Goal: Task Accomplishment & Management: Manage account settings

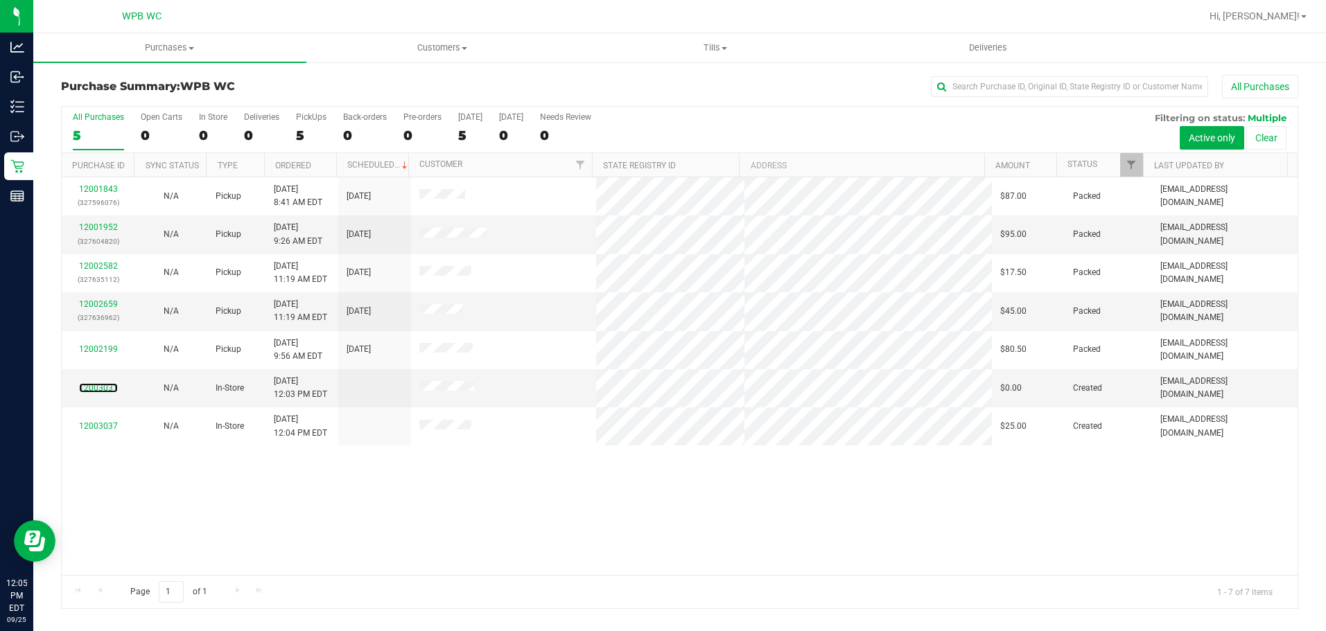
click at [105, 385] on link "12003031" at bounding box center [98, 388] width 39 height 10
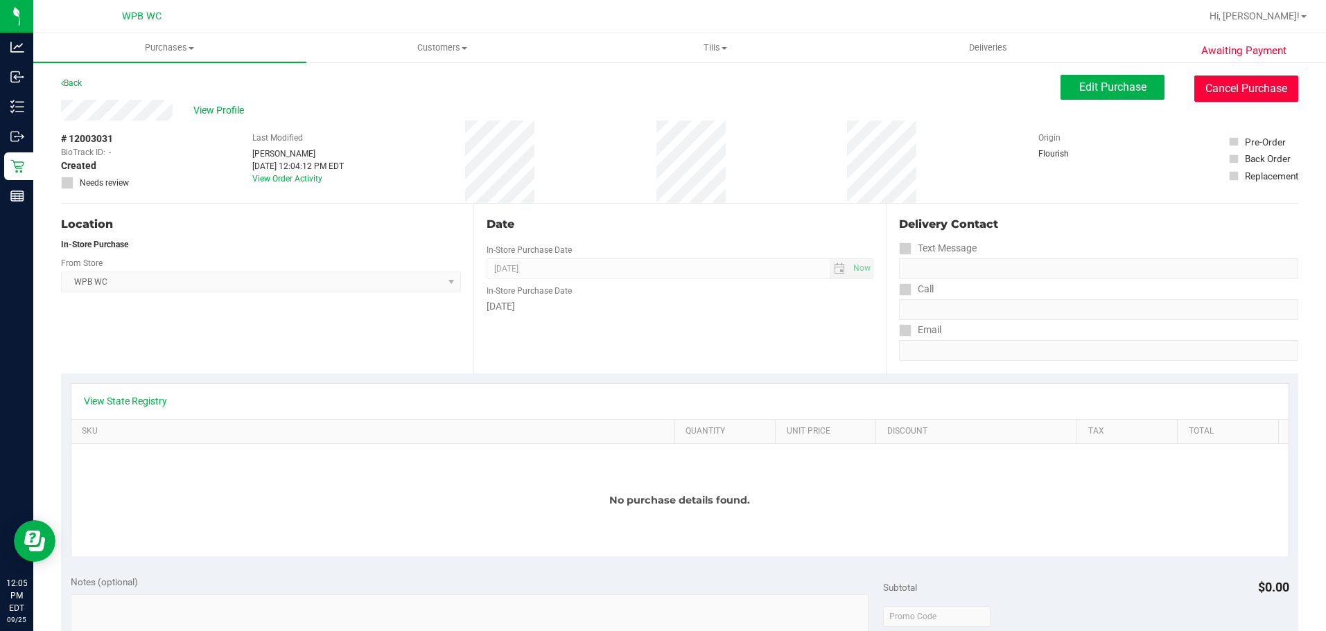
click at [1245, 81] on button "Cancel Purchase" at bounding box center [1246, 89] width 104 height 26
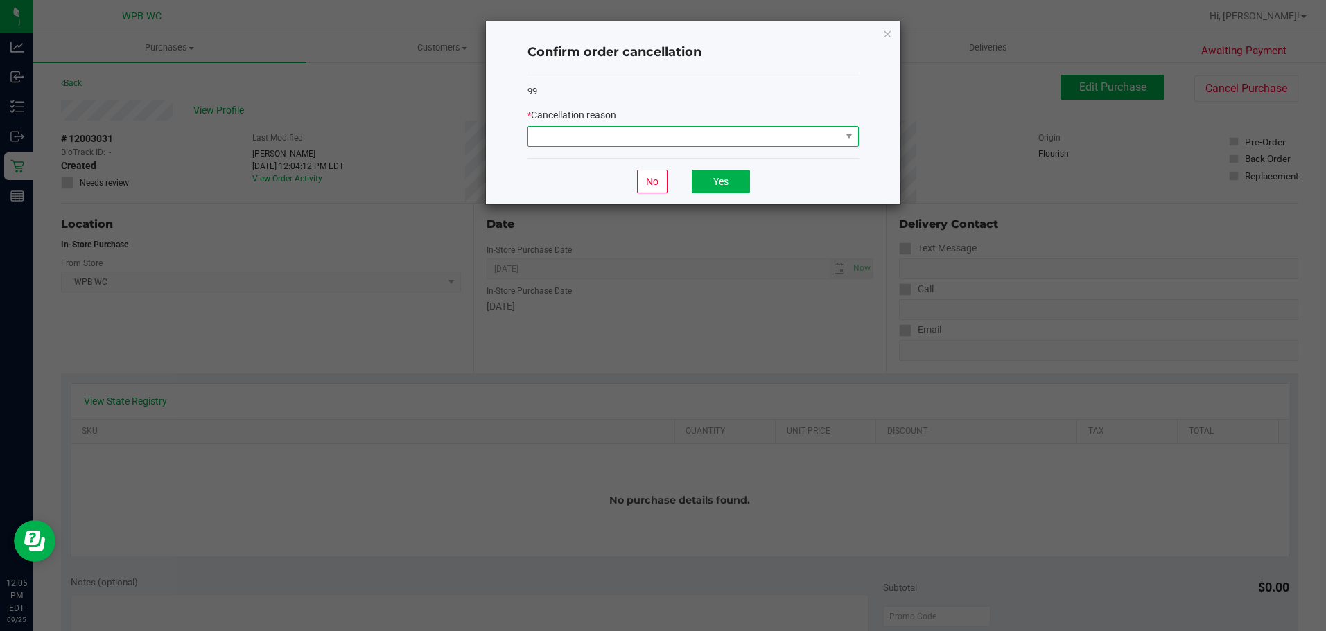
click at [737, 141] on span at bounding box center [684, 136] width 313 height 19
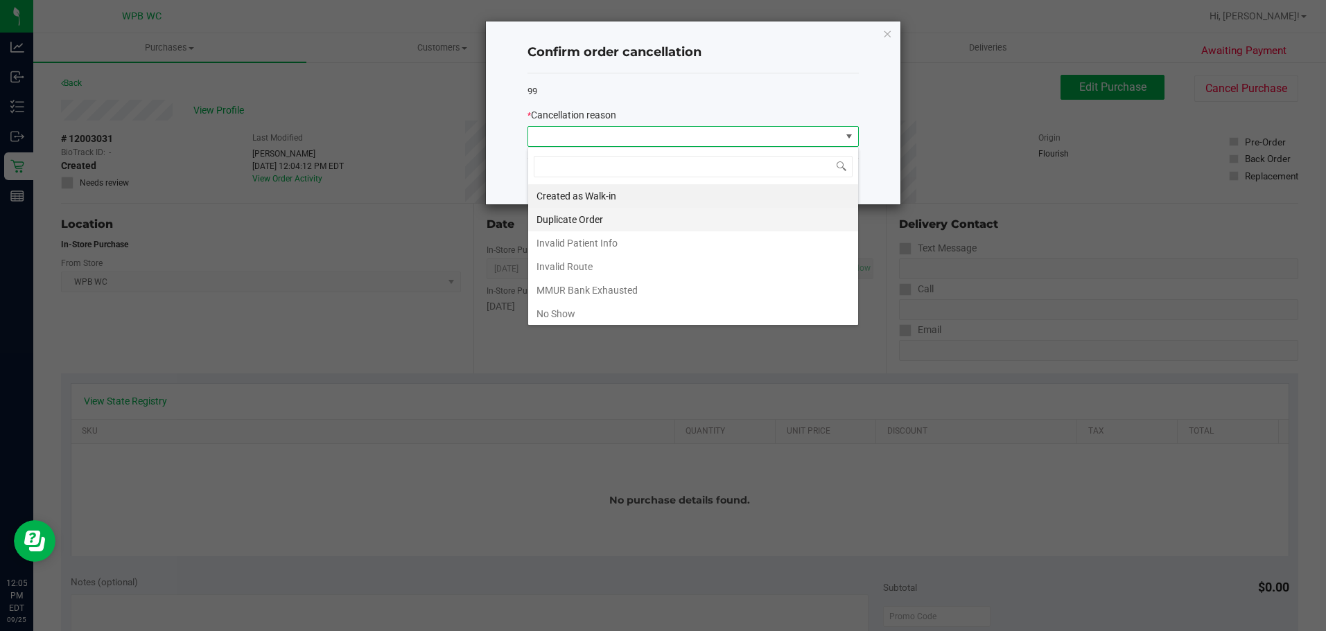
scroll to position [21, 331]
click at [633, 213] on li "Duplicate Order" at bounding box center [693, 220] width 330 height 24
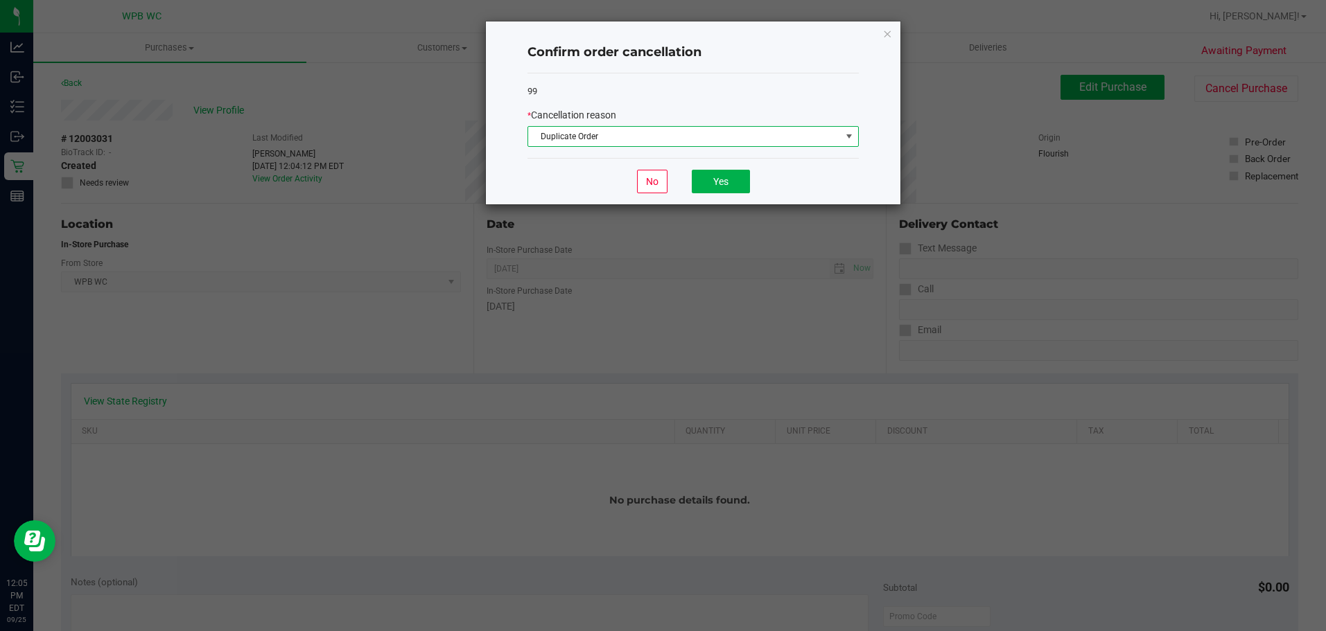
click at [757, 167] on div "No Yes" at bounding box center [692, 181] width 331 height 46
click at [725, 183] on button "Yes" at bounding box center [721, 182] width 58 height 24
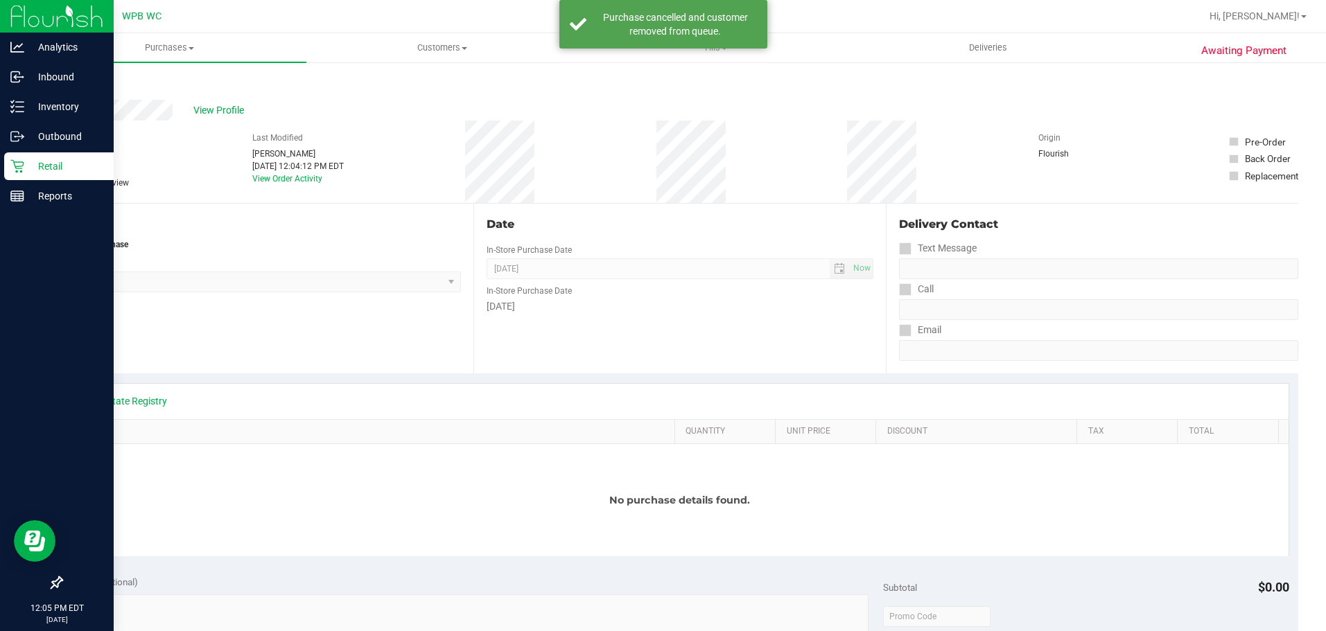
click at [40, 157] on div "Retail" at bounding box center [59, 166] width 110 height 28
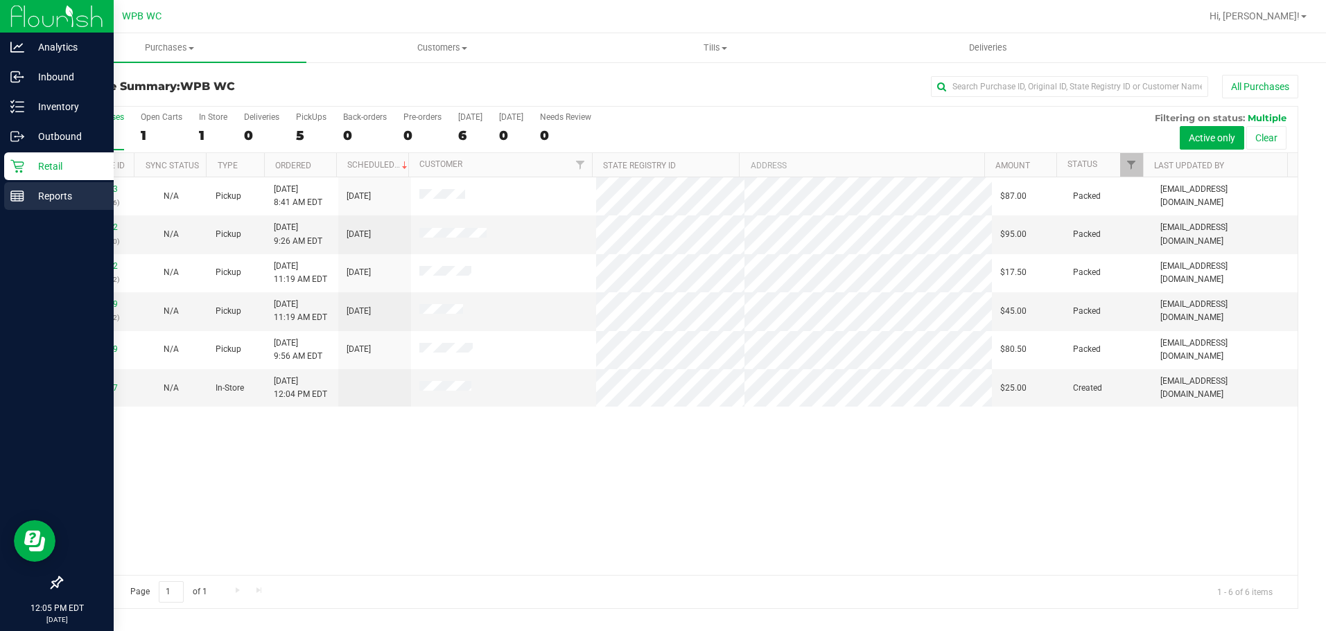
click at [17, 192] on icon at bounding box center [17, 196] width 14 height 14
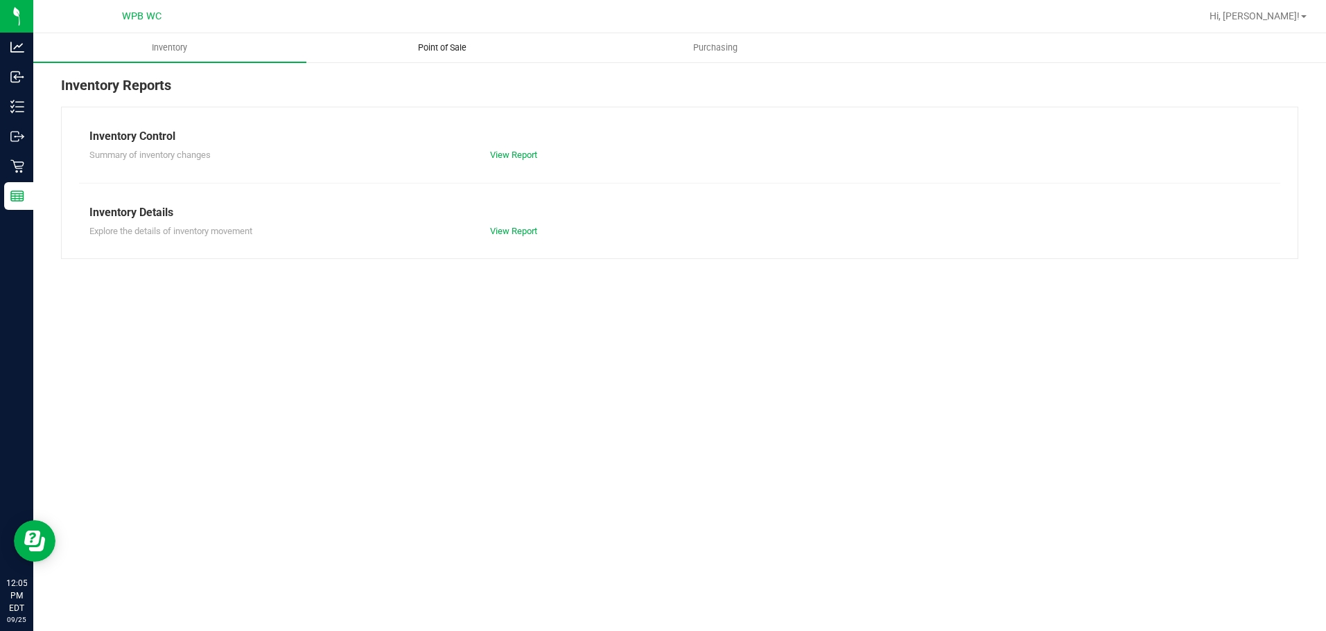
click at [448, 47] on span "Point of Sale" at bounding box center [442, 48] width 86 height 12
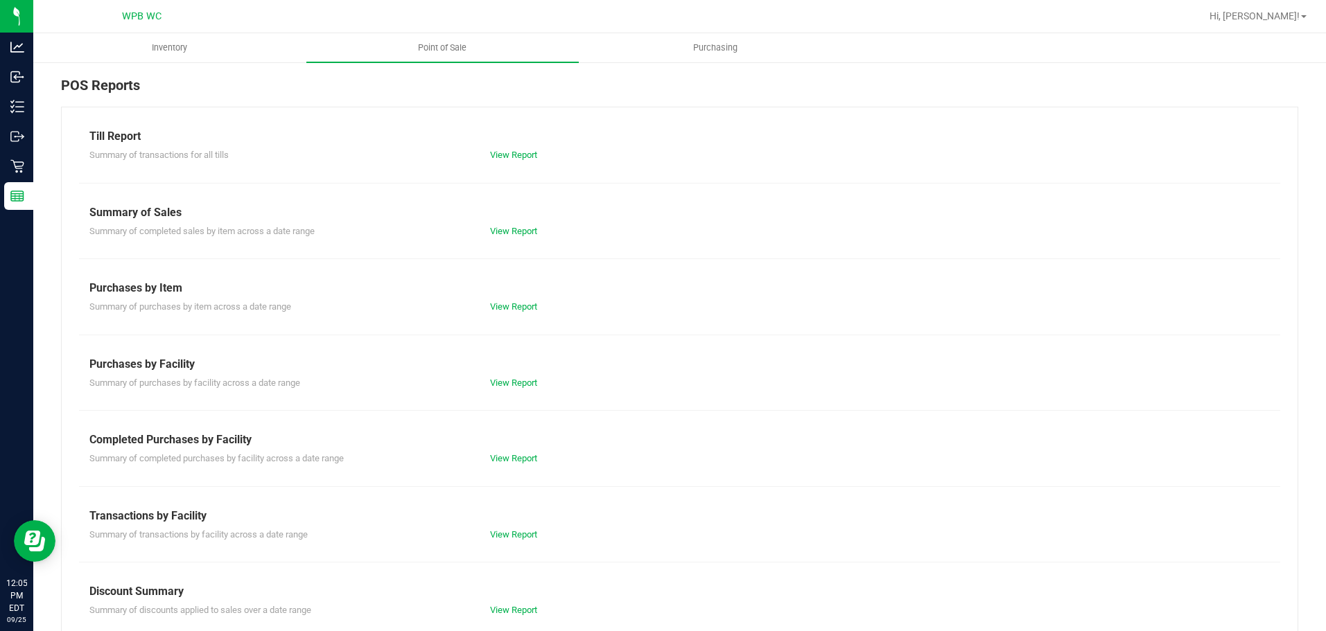
click at [519, 450] on div "Summary of completed purchases by facility across a date range View Report" at bounding box center [679, 456] width 1201 height 17
click at [519, 456] on link "View Report" at bounding box center [513, 458] width 47 height 10
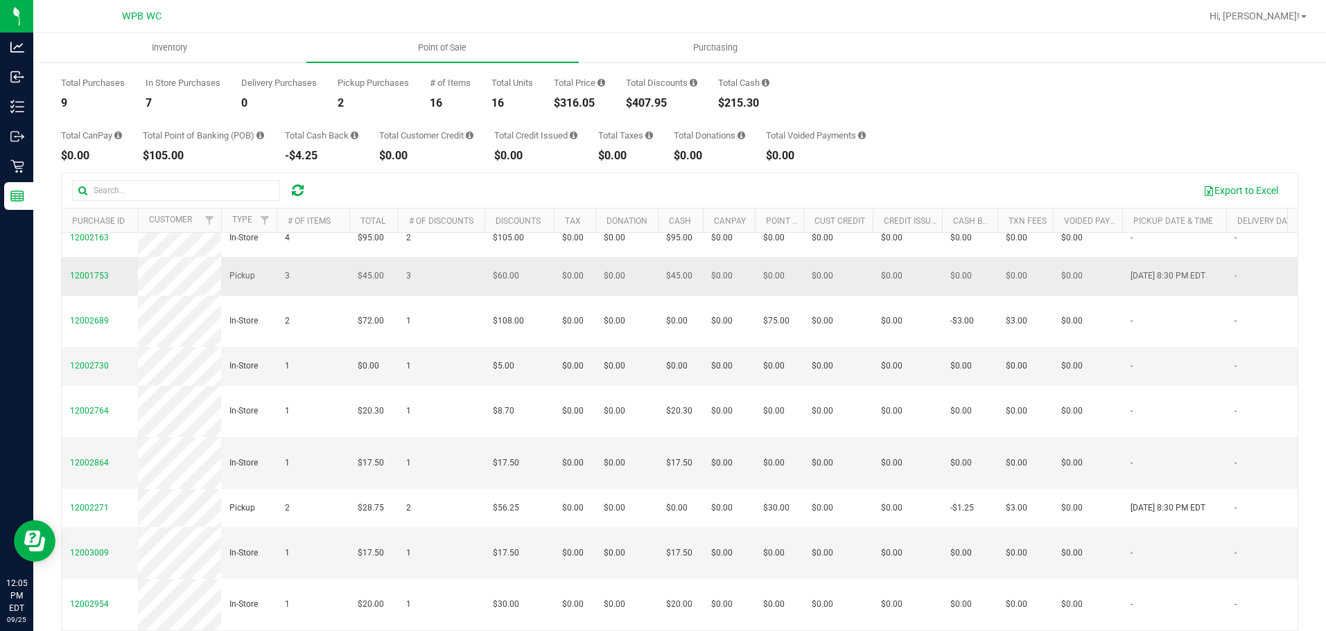
scroll to position [106, 0]
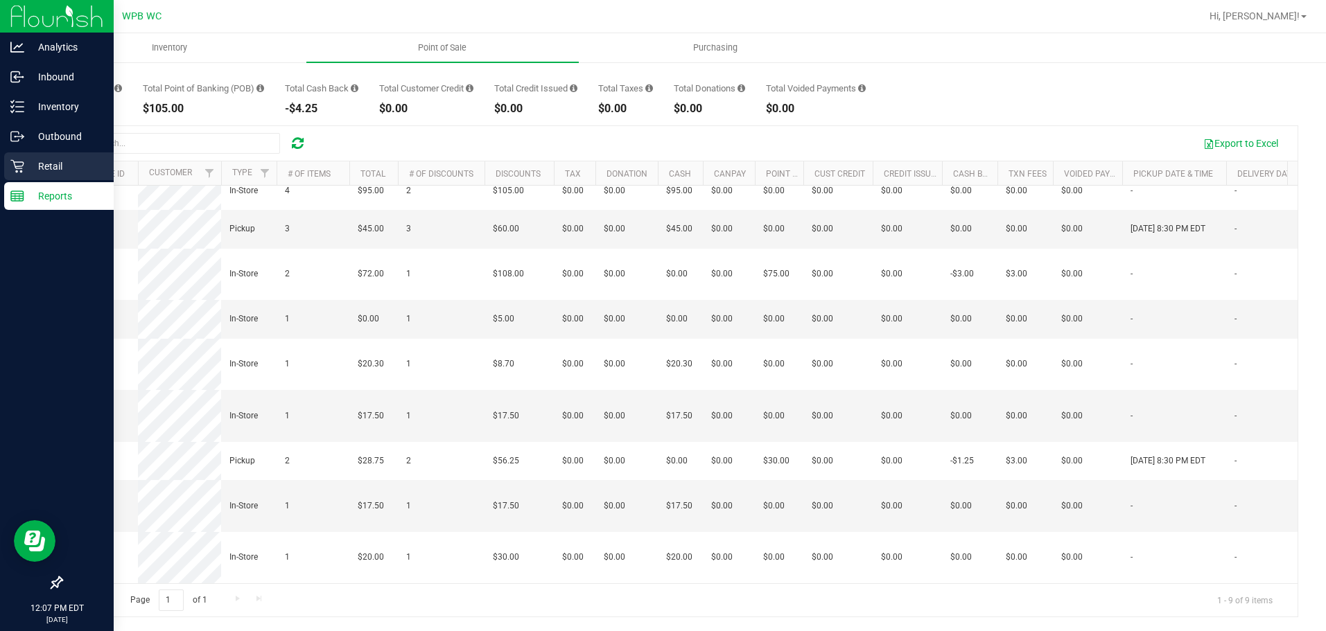
click at [26, 166] on p "Retail" at bounding box center [65, 166] width 83 height 17
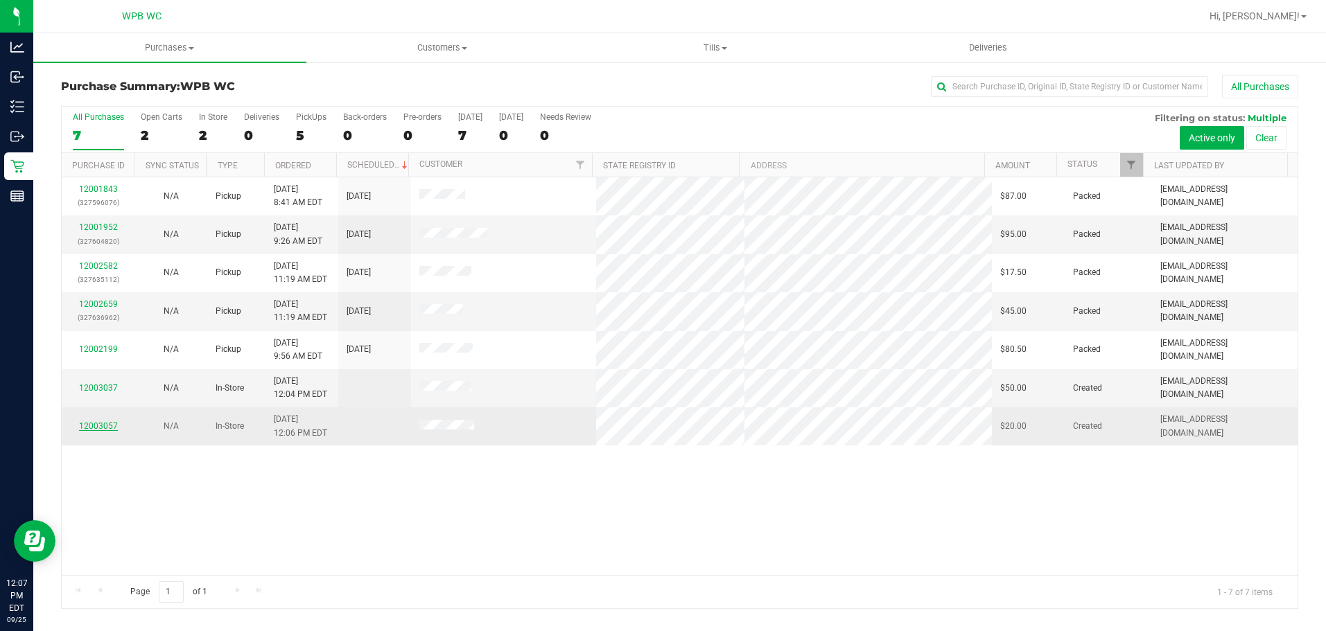
click at [88, 421] on link "12003057" at bounding box center [98, 426] width 39 height 10
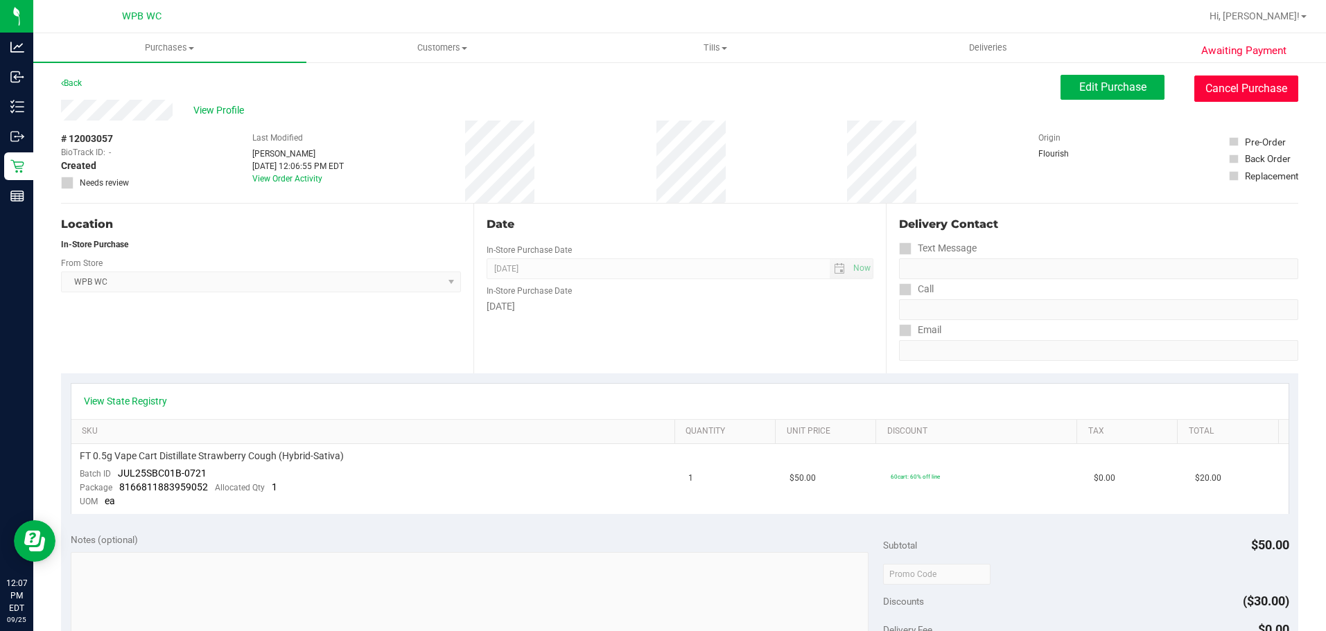
click at [1196, 78] on button "Cancel Purchase" at bounding box center [1246, 89] width 104 height 26
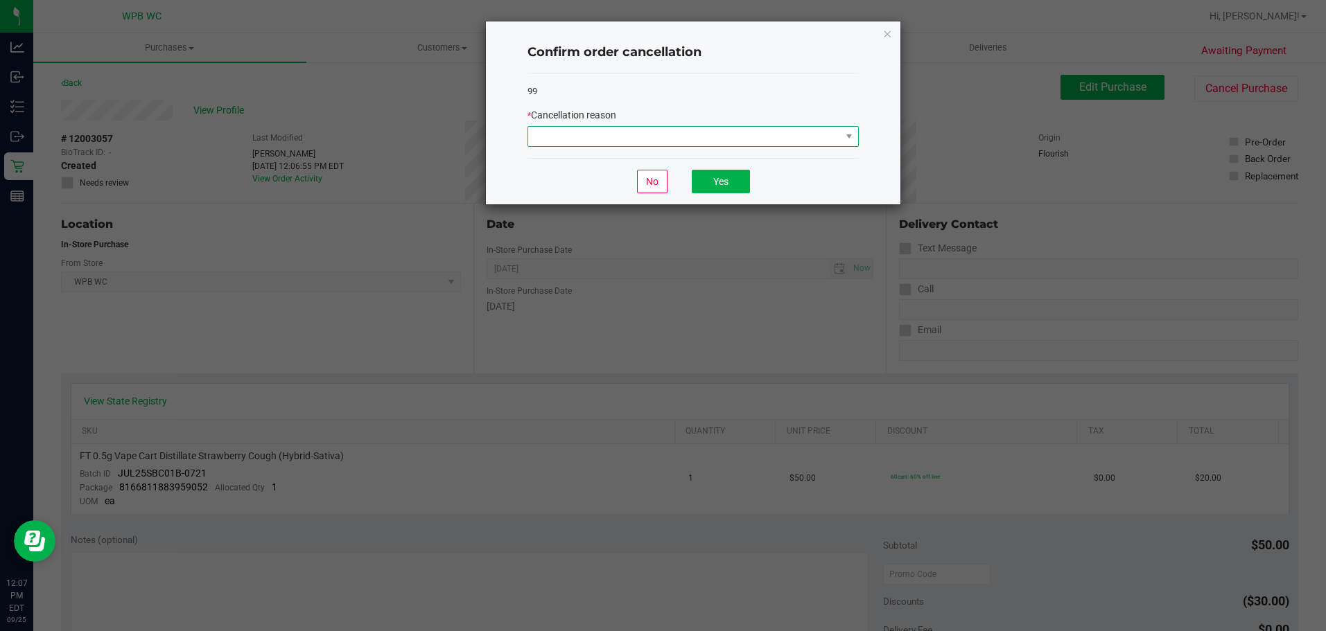
click at [734, 137] on span at bounding box center [684, 136] width 313 height 19
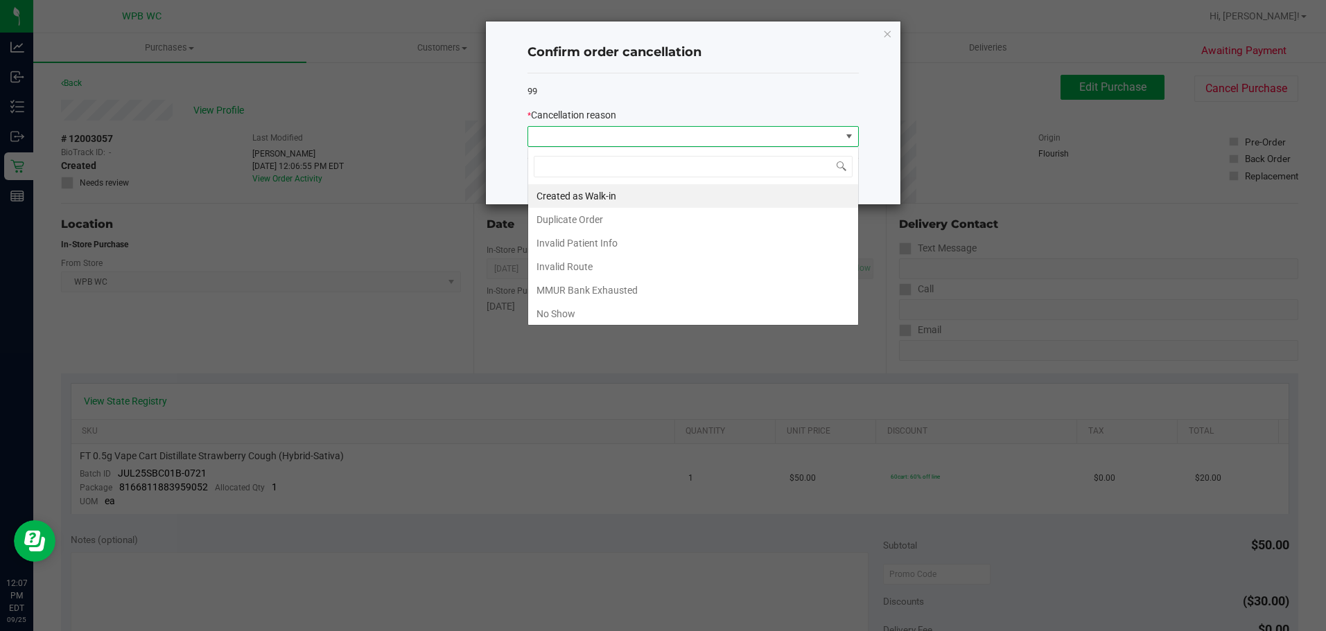
scroll to position [21, 331]
click at [576, 210] on li "Duplicate Order" at bounding box center [693, 220] width 330 height 24
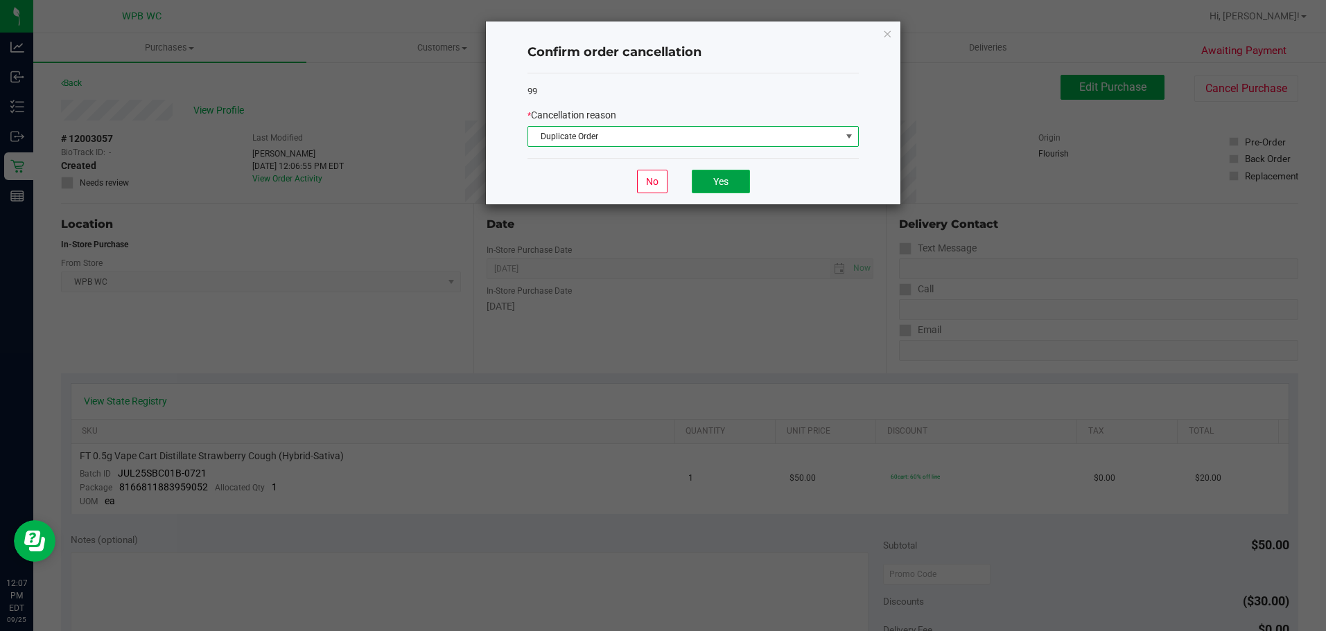
click at [720, 178] on button "Yes" at bounding box center [721, 182] width 58 height 24
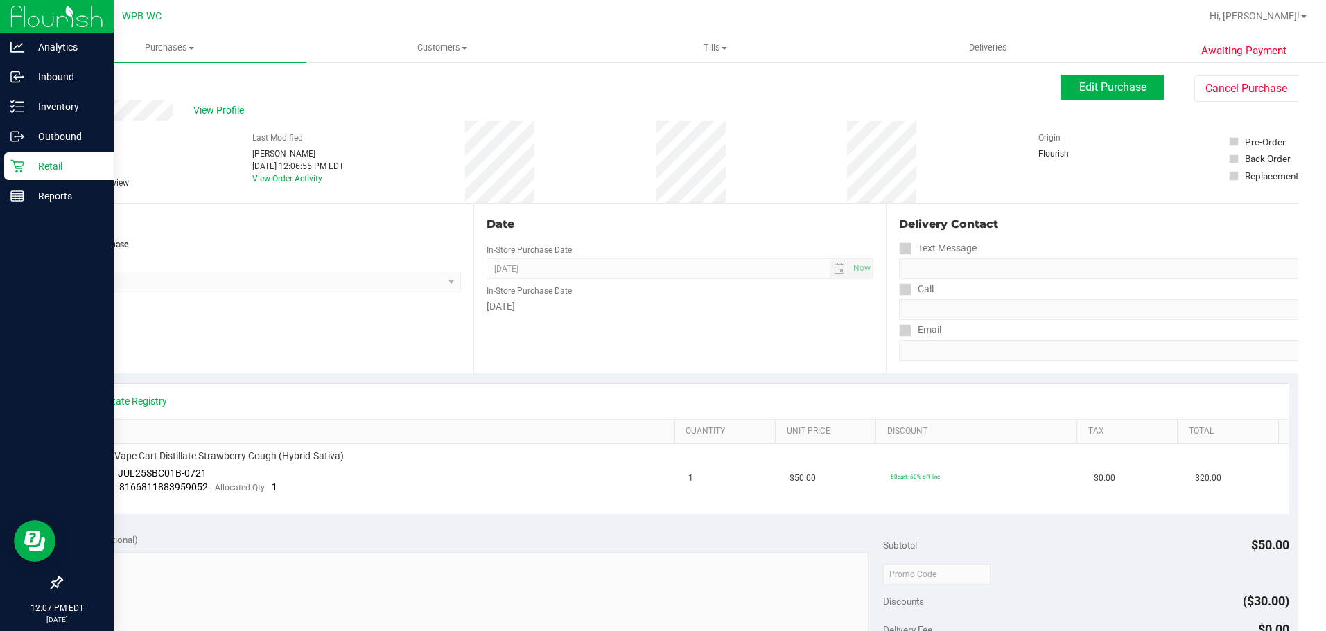
click at [64, 162] on p "Retail" at bounding box center [65, 166] width 83 height 17
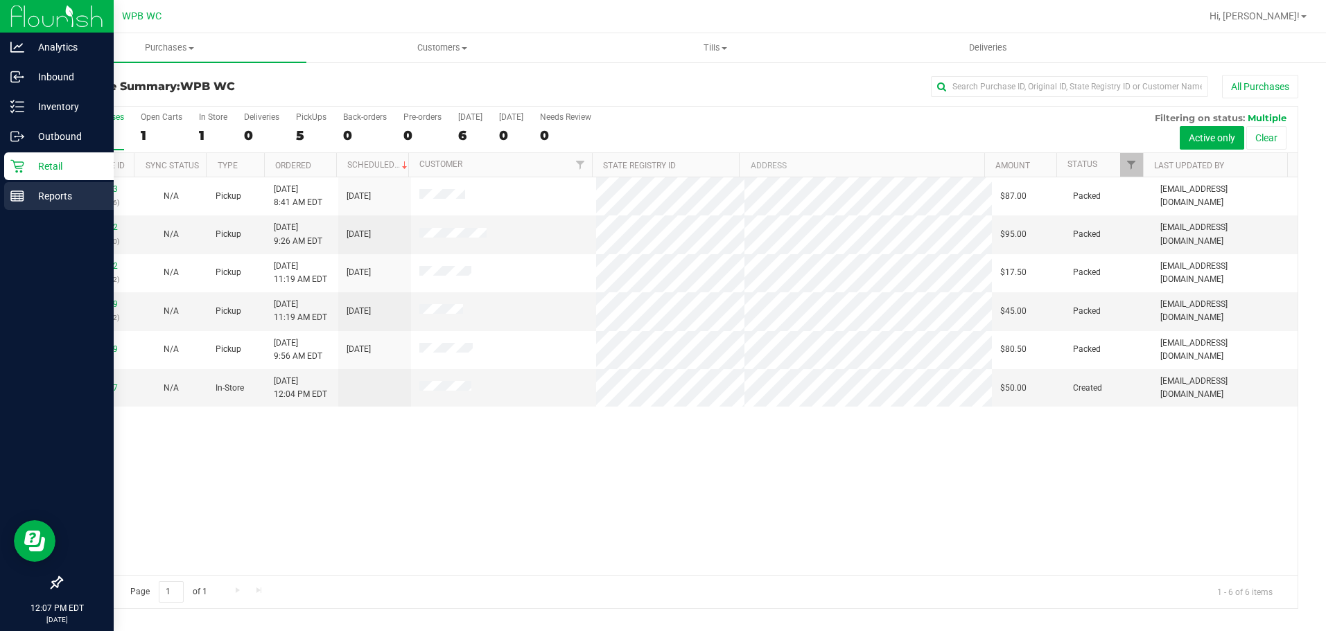
click at [55, 189] on p "Reports" at bounding box center [65, 196] width 83 height 17
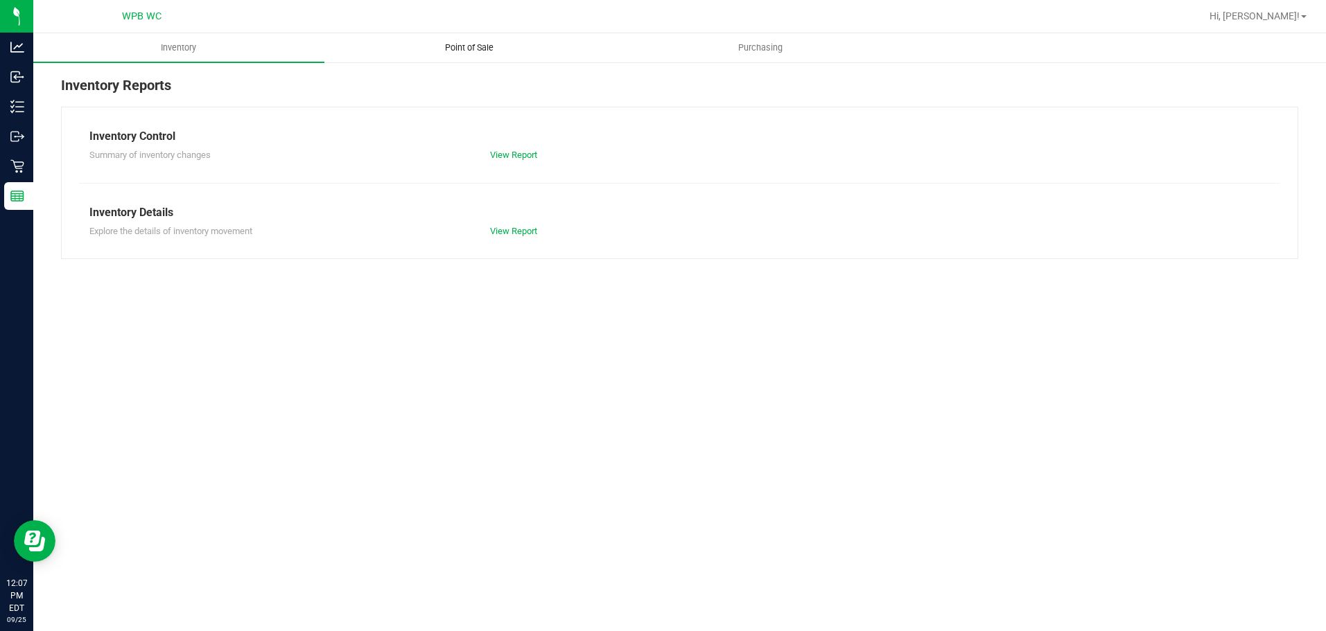
click at [473, 35] on uib-tab-heading "Point of Sale" at bounding box center [470, 48] width 290 height 28
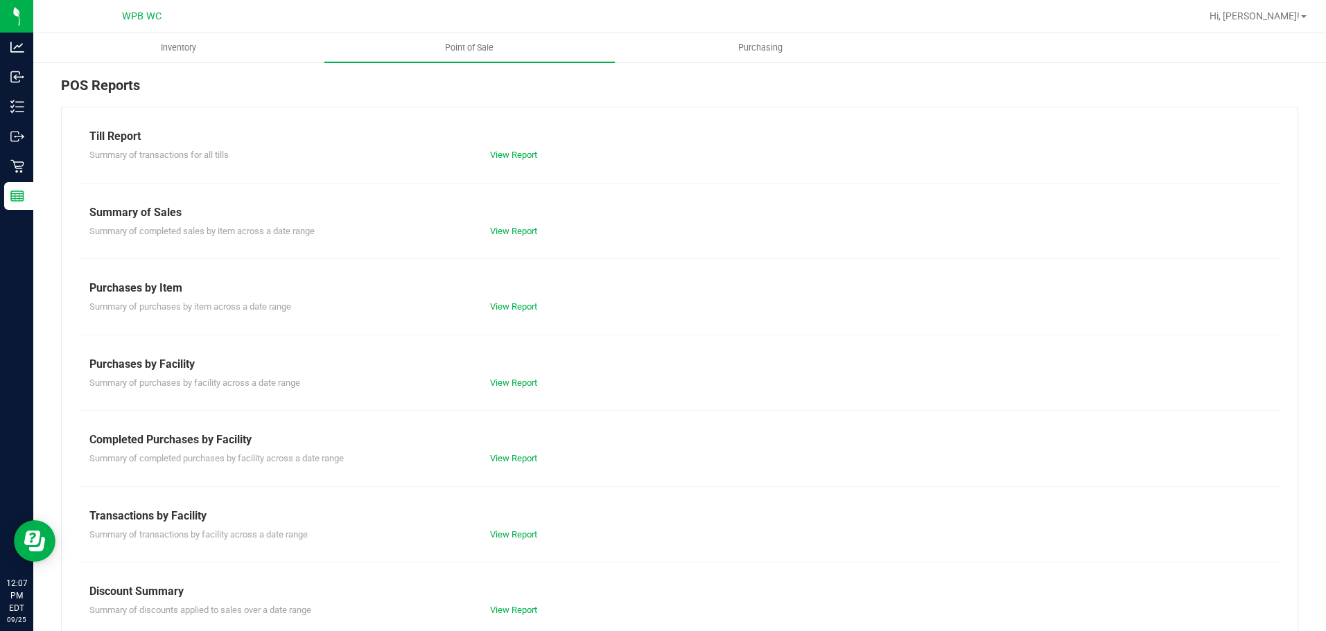
click at [516, 453] on div "View Report" at bounding box center [580, 459] width 200 height 14
click at [515, 453] on link "View Report" at bounding box center [513, 458] width 47 height 10
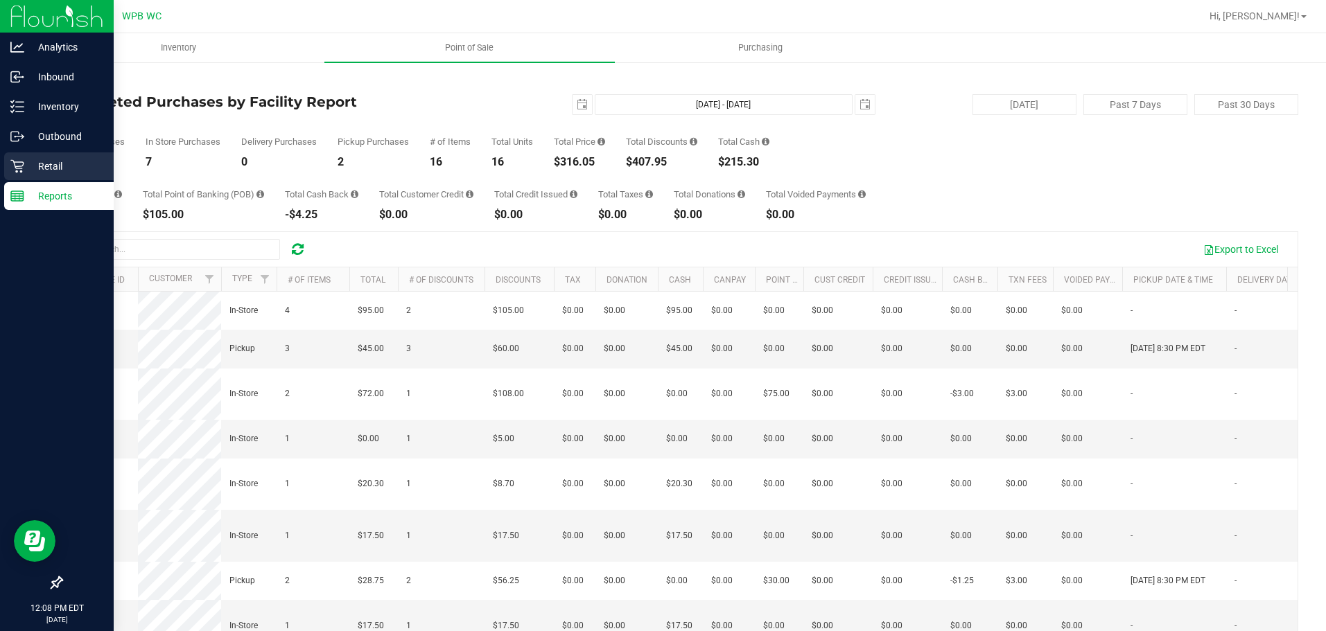
click at [40, 177] on div "Retail" at bounding box center [59, 166] width 110 height 28
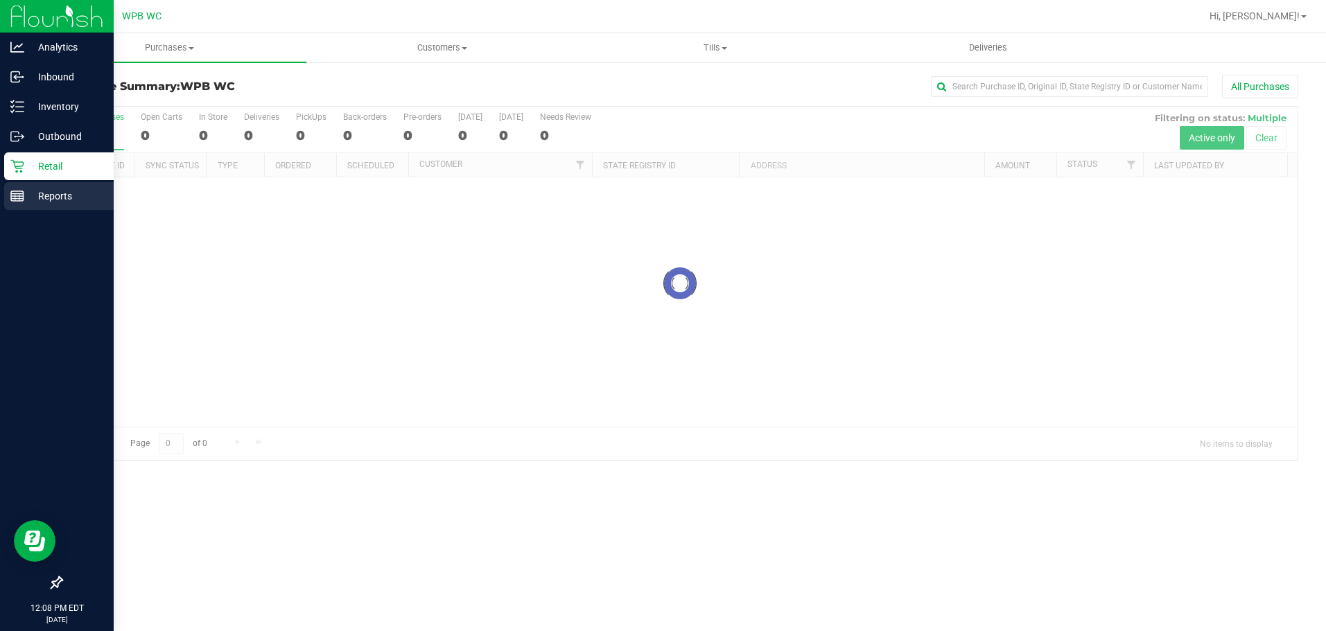
click at [45, 197] on p "Reports" at bounding box center [65, 196] width 83 height 17
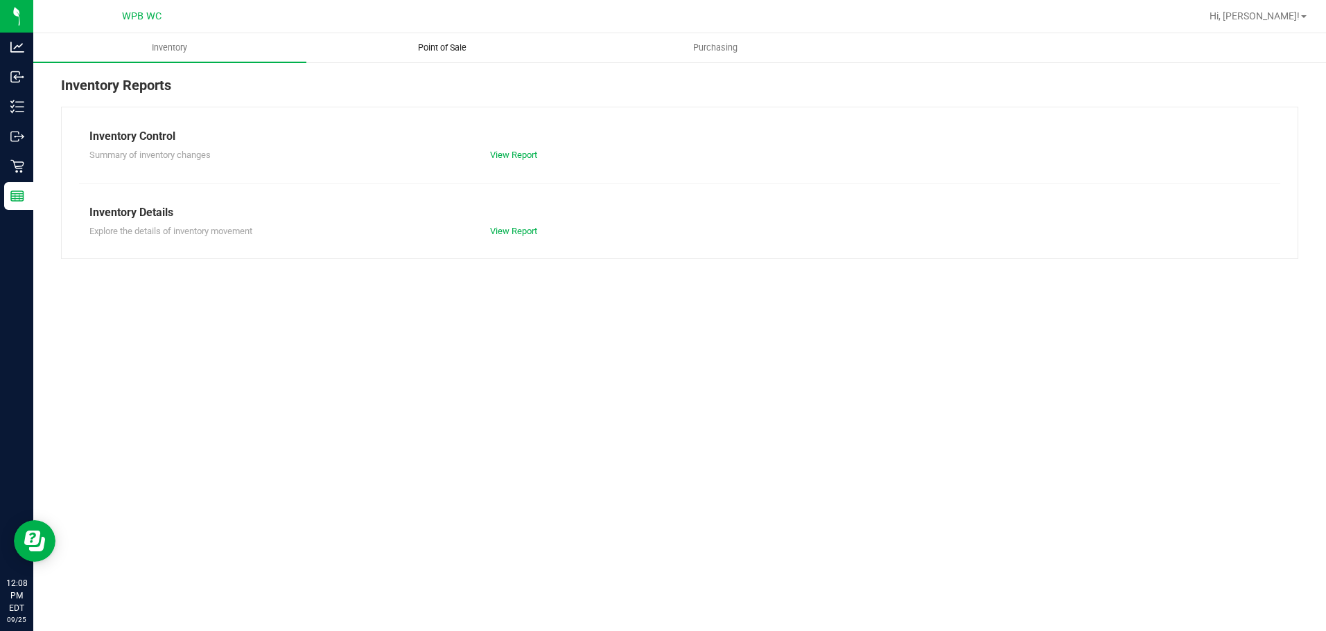
click at [438, 44] on span "Point of Sale" at bounding box center [442, 48] width 86 height 12
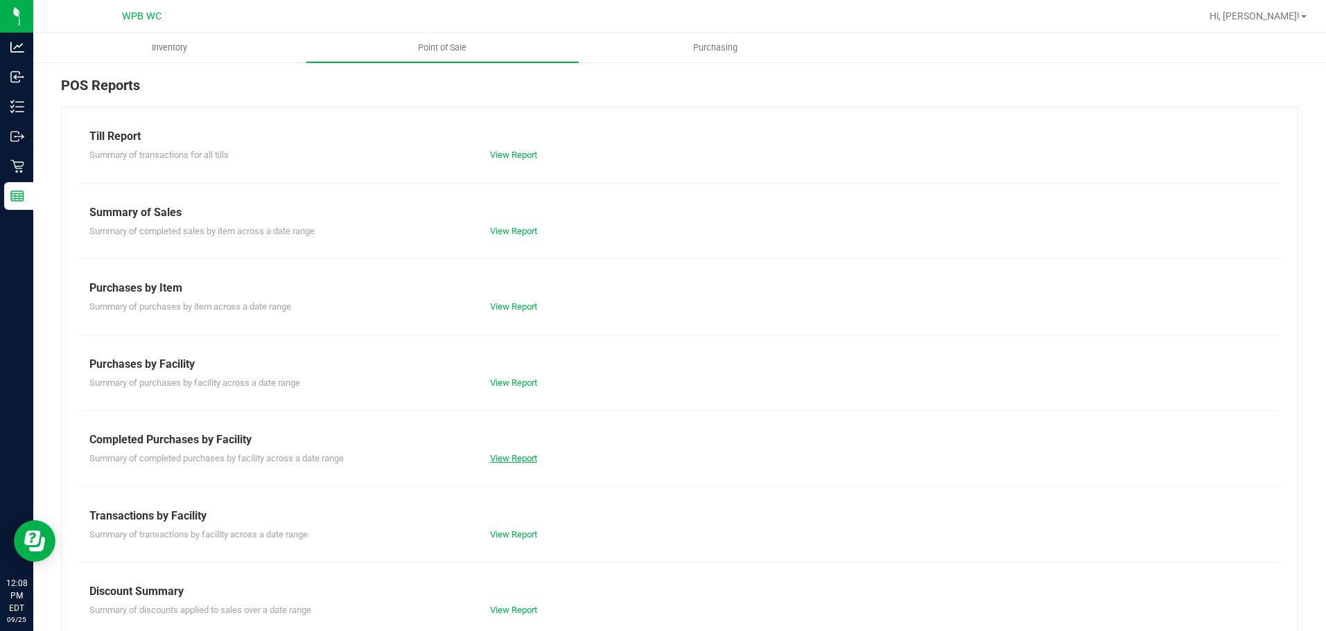
click at [511, 453] on link "View Report" at bounding box center [513, 458] width 47 height 10
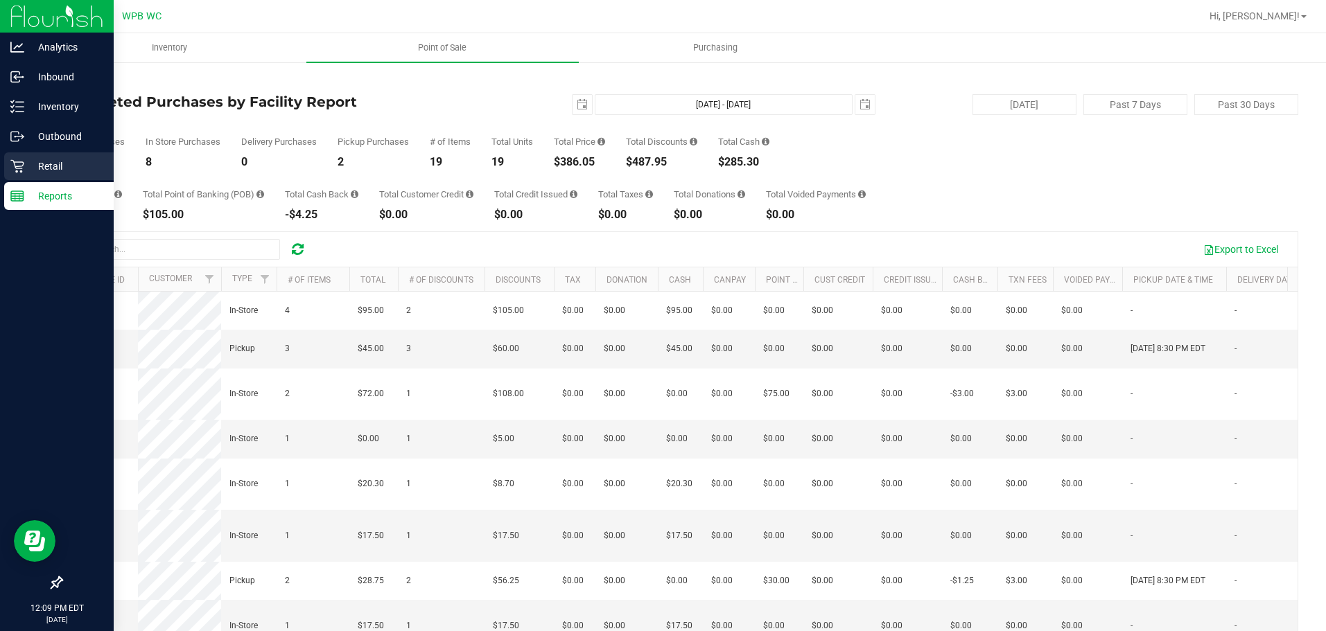
click at [33, 173] on p "Retail" at bounding box center [65, 166] width 83 height 17
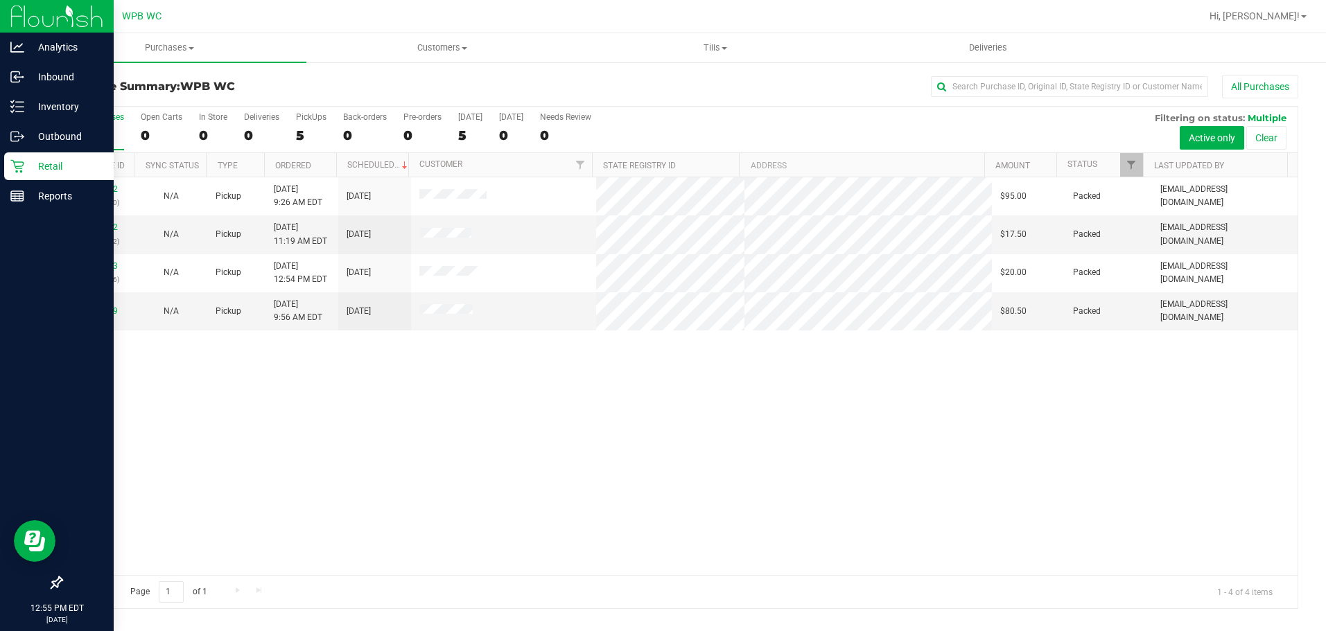
click at [26, 175] on div "Retail" at bounding box center [59, 166] width 110 height 28
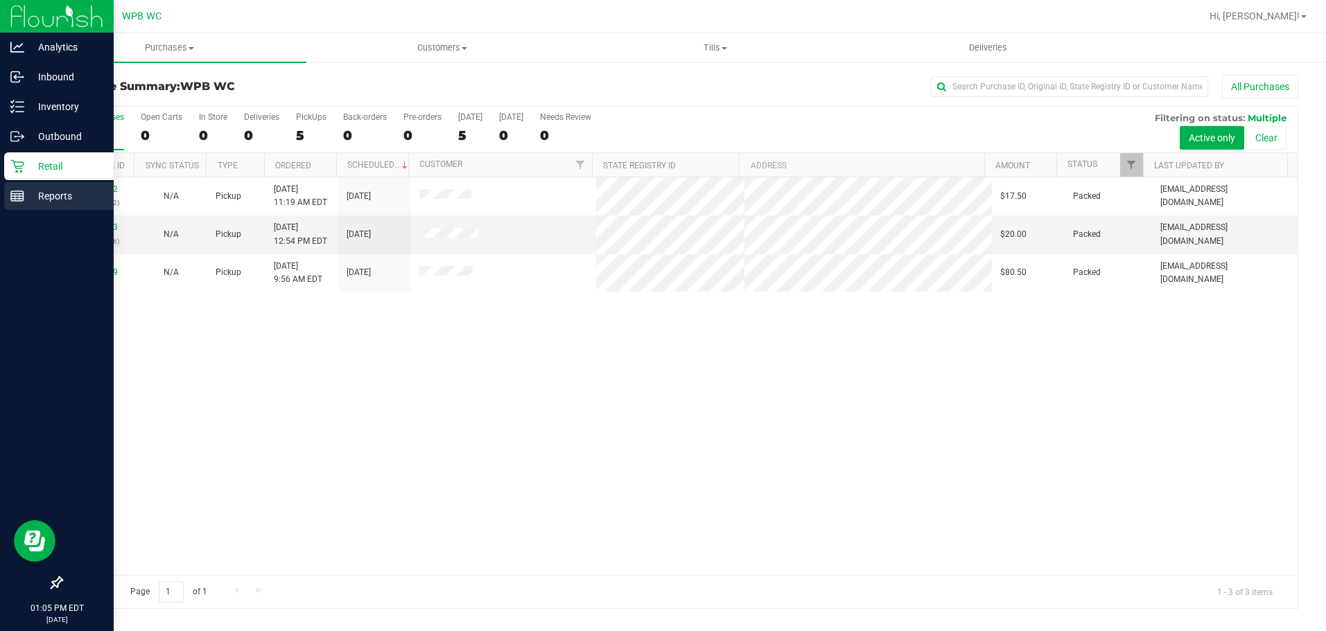
click at [53, 202] on p "Reports" at bounding box center [65, 196] width 83 height 17
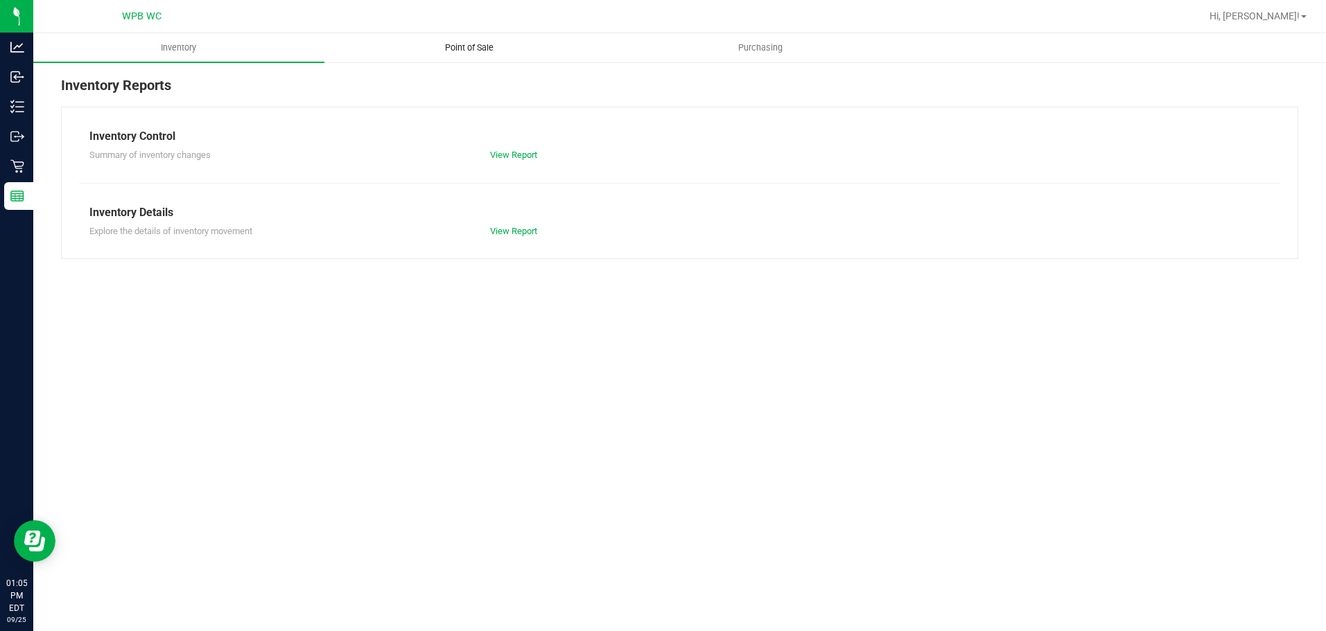
click at [481, 46] on span "Point of Sale" at bounding box center [469, 48] width 86 height 12
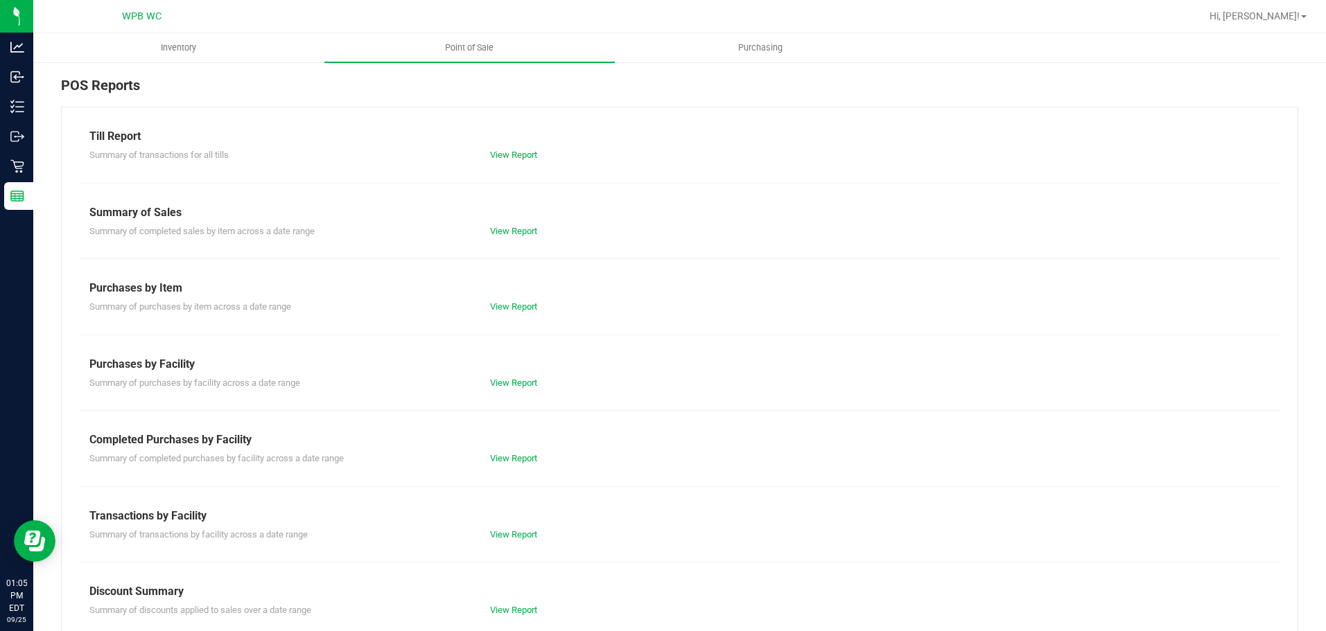
click at [509, 451] on div "Summary of completed purchases by facility across a date range View Report" at bounding box center [679, 456] width 1201 height 17
click at [509, 455] on link "View Report" at bounding box center [513, 458] width 47 height 10
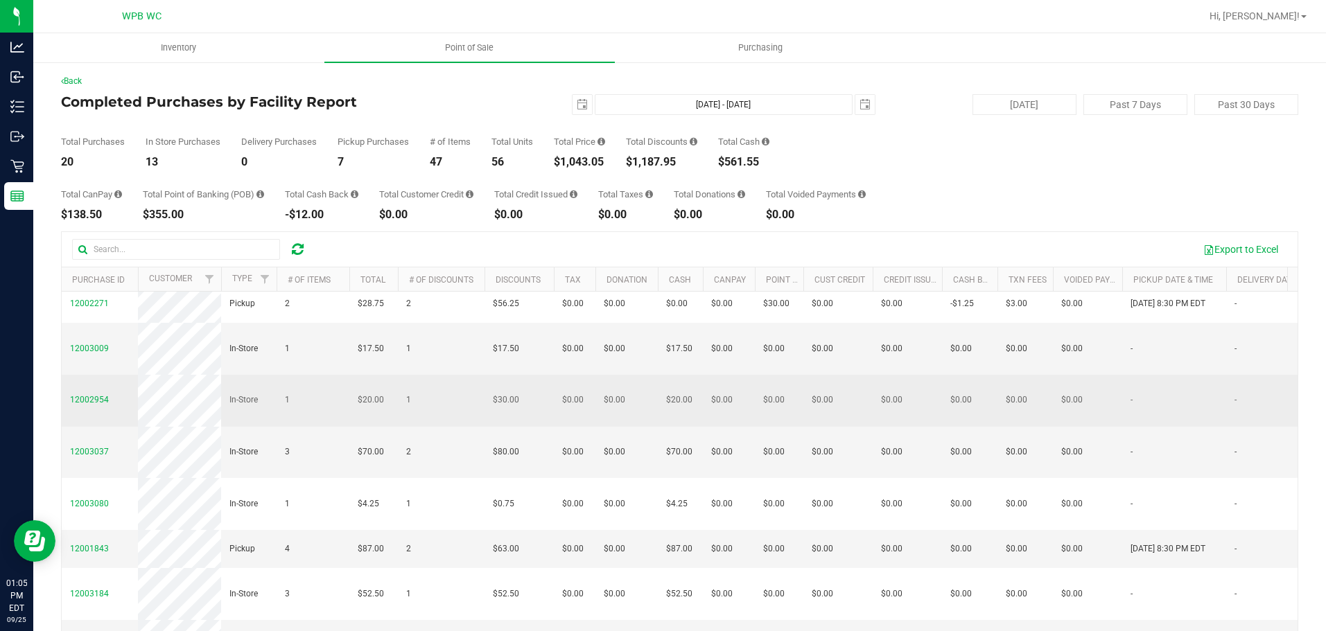
scroll to position [540, 0]
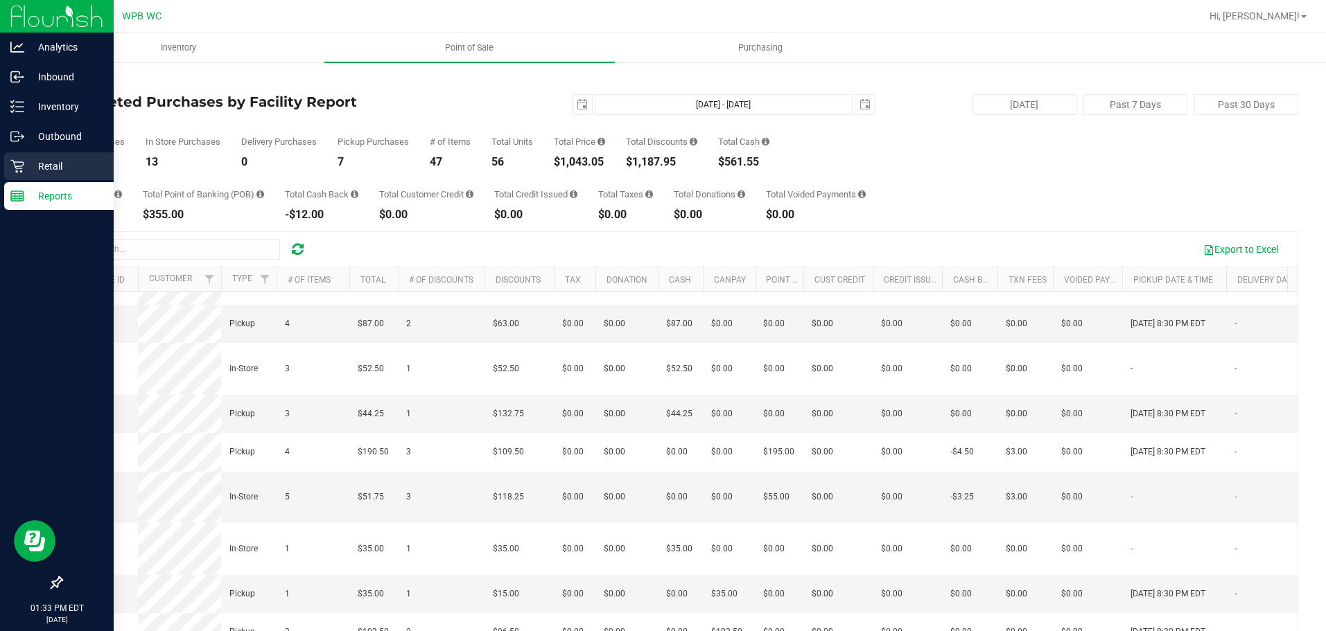
click at [47, 152] on div "Retail" at bounding box center [59, 166] width 110 height 28
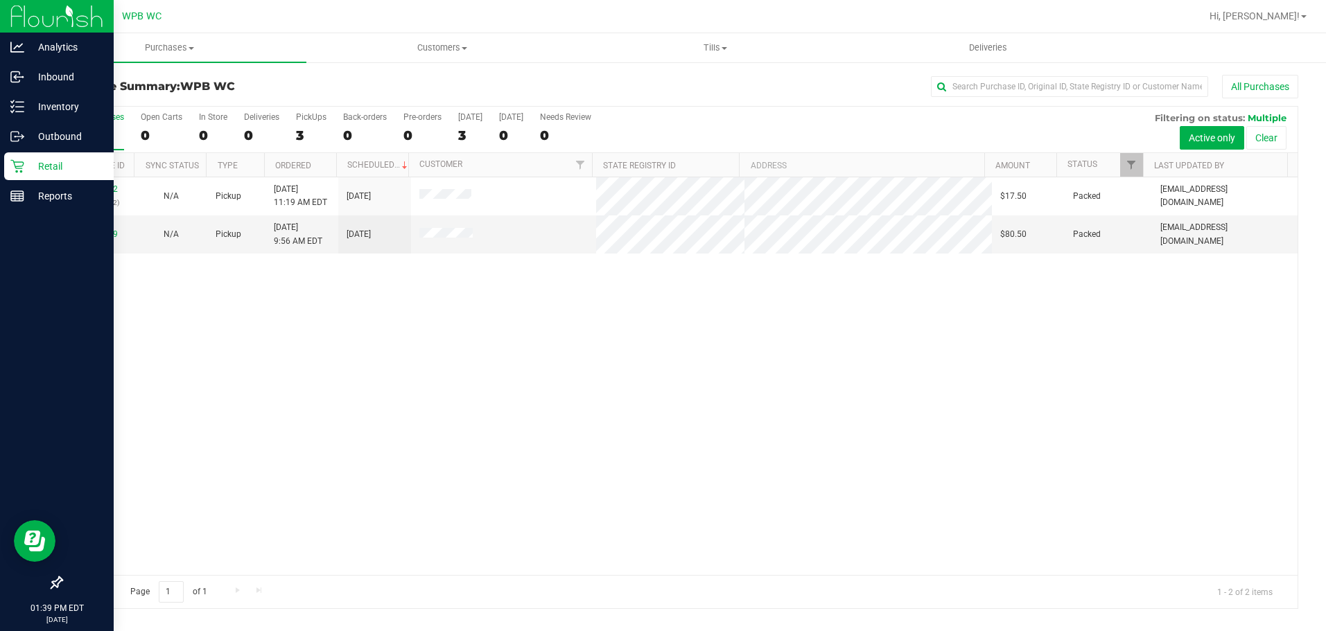
click at [47, 158] on p "Retail" at bounding box center [65, 166] width 83 height 17
click at [19, 188] on div "Reports" at bounding box center [59, 196] width 110 height 28
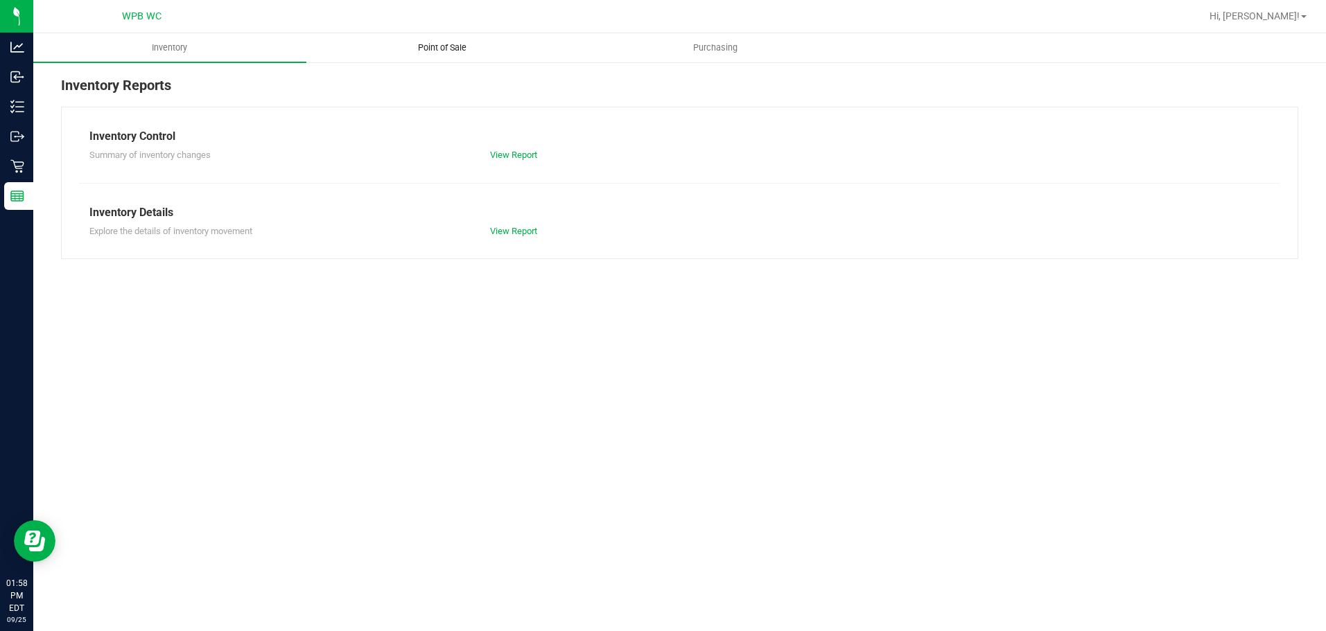
click at [439, 51] on span "Point of Sale" at bounding box center [442, 48] width 86 height 12
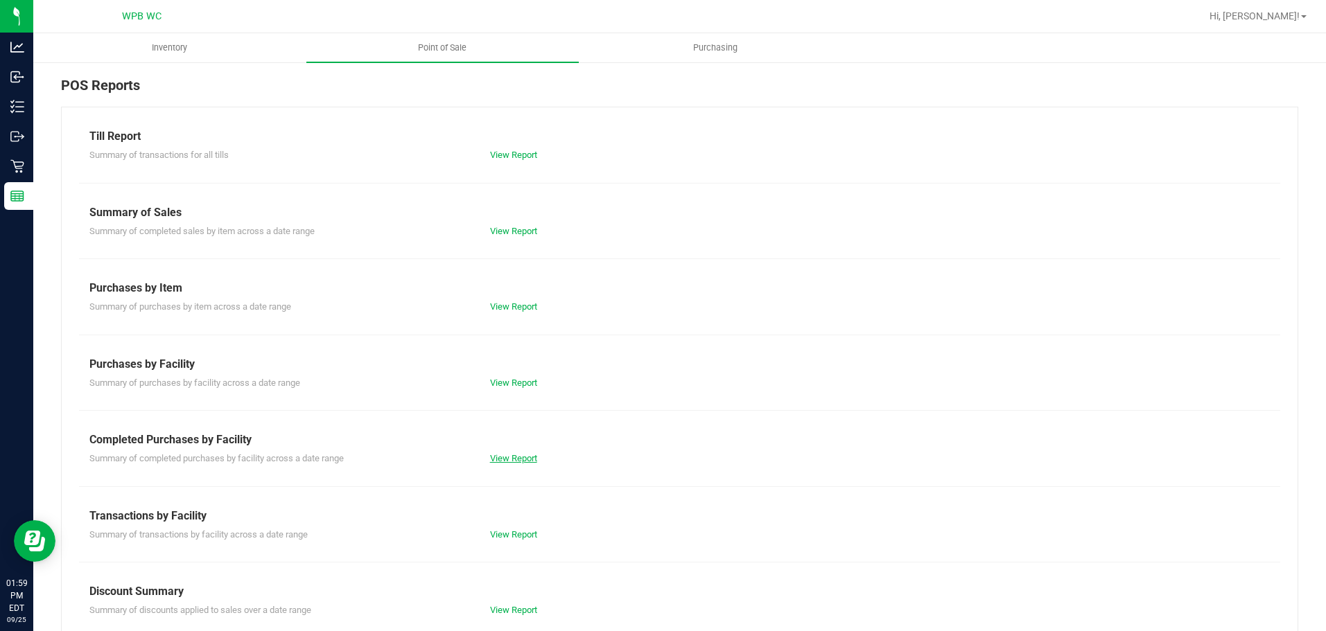
click at [531, 456] on link "View Report" at bounding box center [513, 458] width 47 height 10
